Goal: Check status: Check status

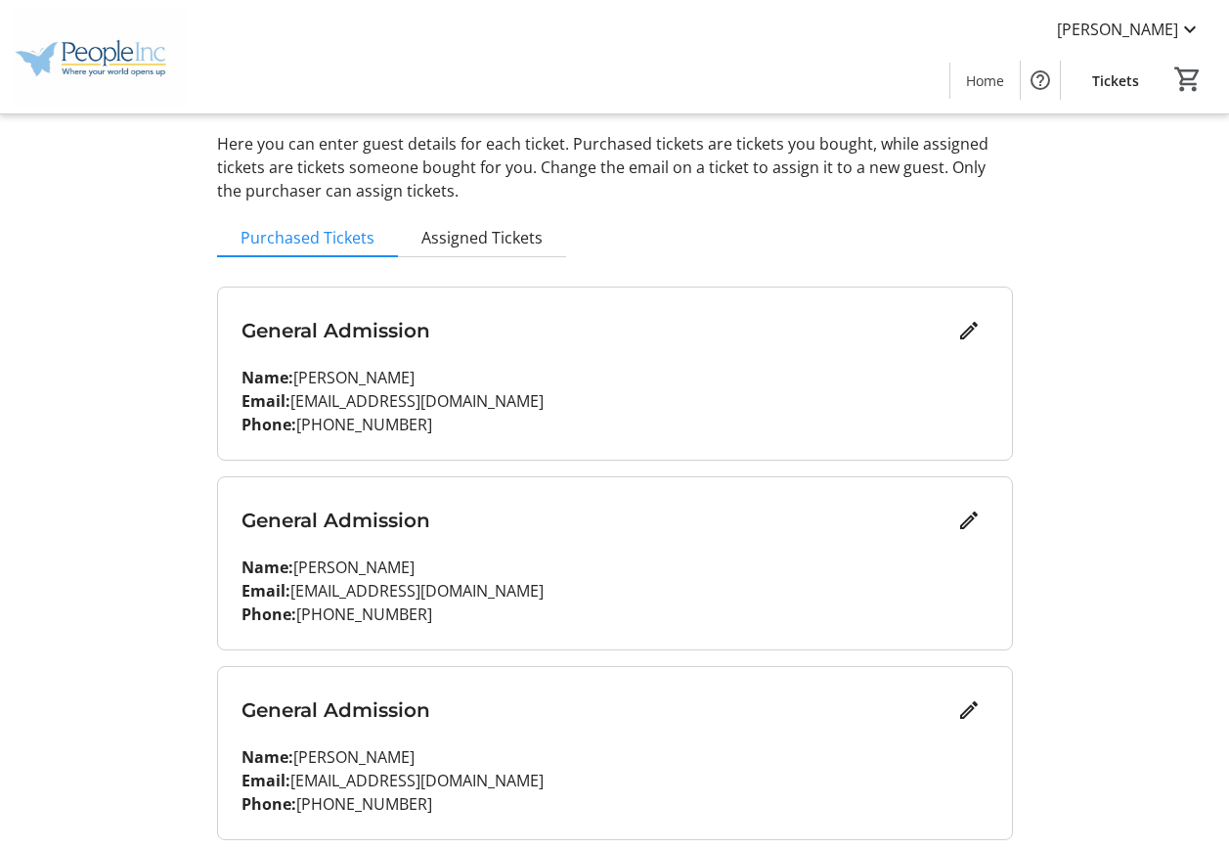
scroll to position [58, 0]
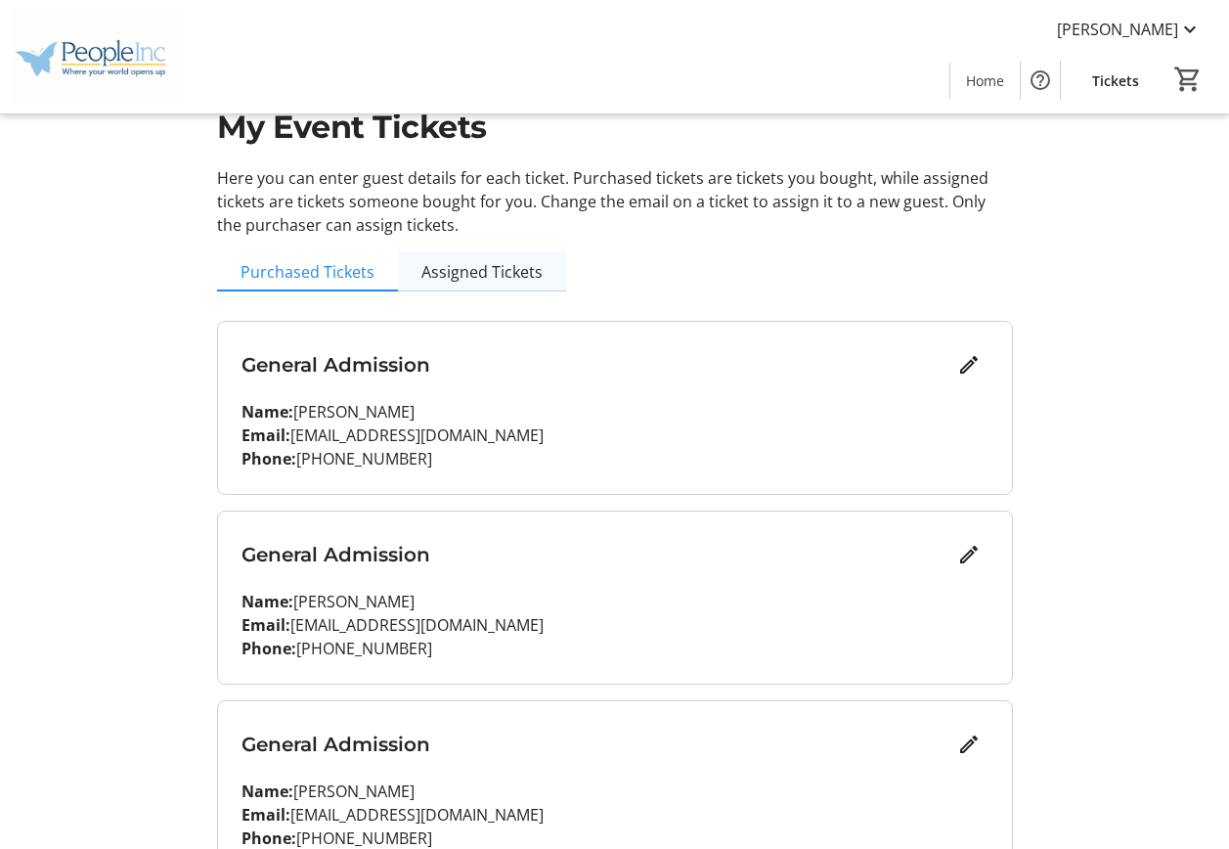
click at [467, 268] on span "Assigned Tickets" at bounding box center [481, 272] width 121 height 16
